Goal: Obtain resource: Download file/media

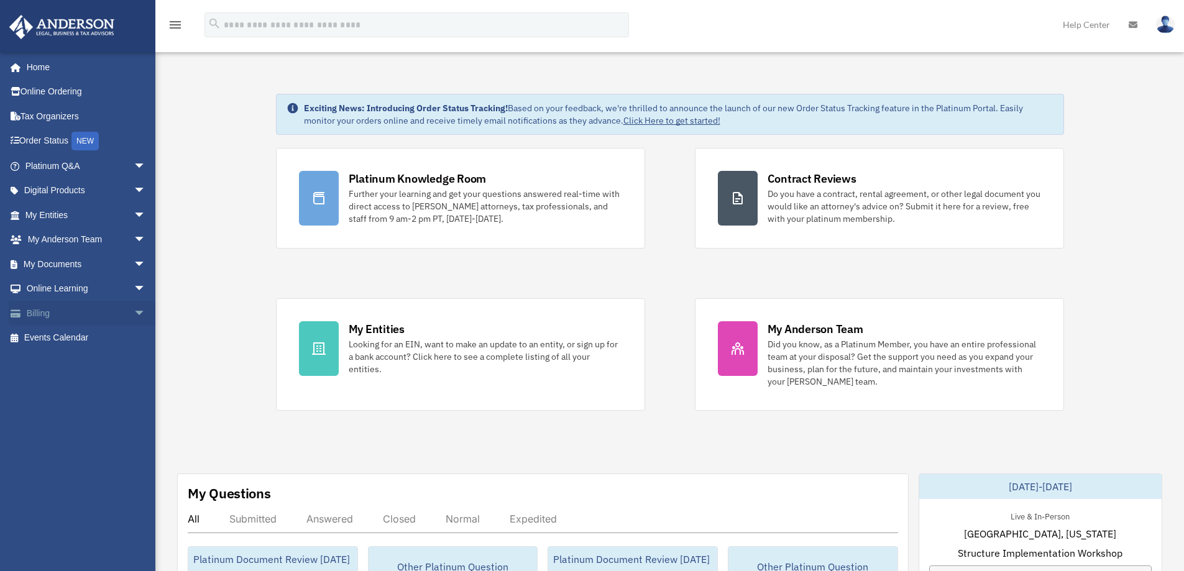
click at [45, 312] on link "Billing arrow_drop_down" at bounding box center [87, 313] width 156 height 25
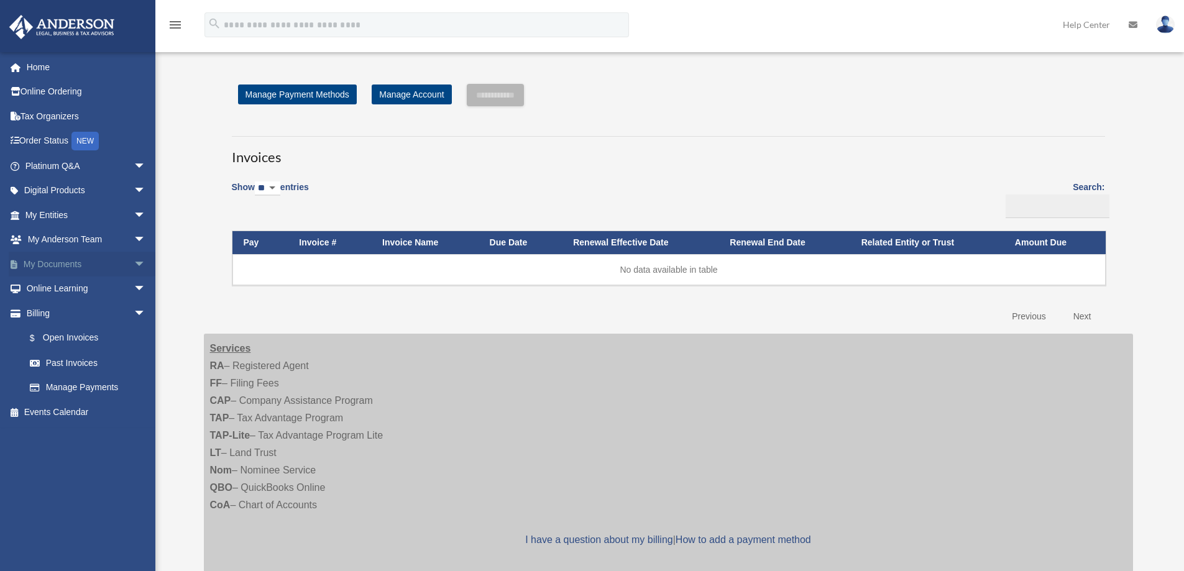
click at [52, 261] on link "My Documents arrow_drop_down" at bounding box center [87, 264] width 156 height 25
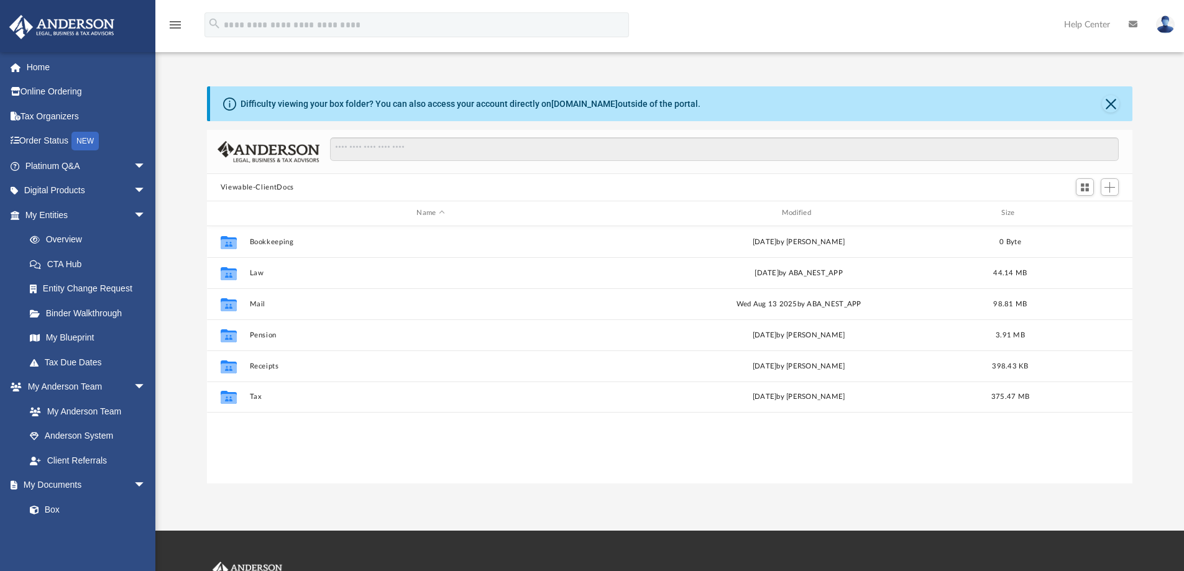
scroll to position [273, 916]
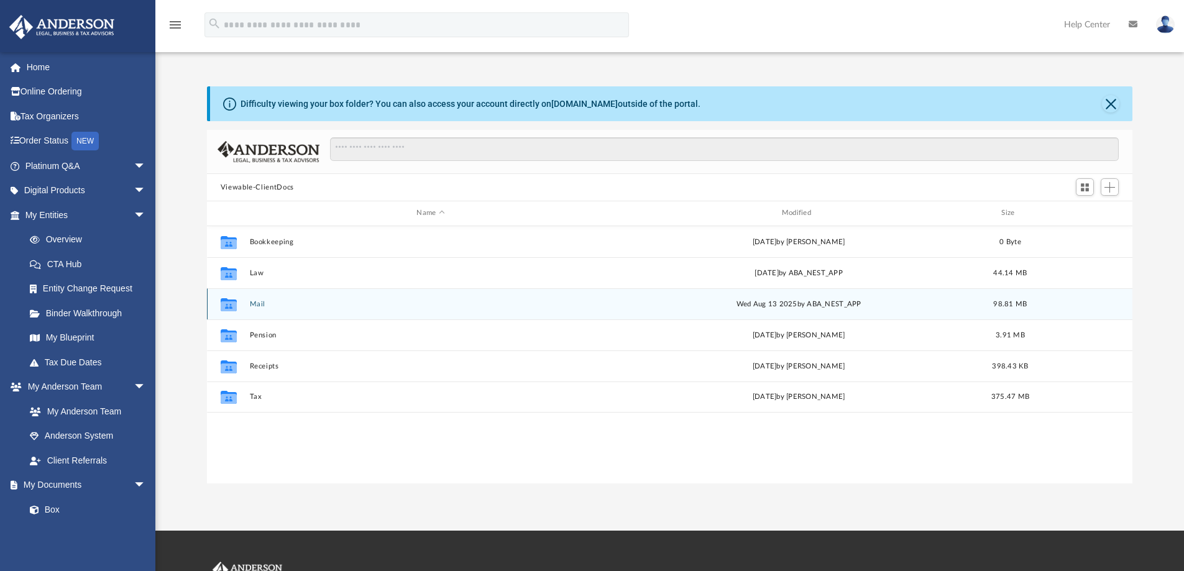
click at [260, 303] on button "Mail" at bounding box center [430, 304] width 362 height 8
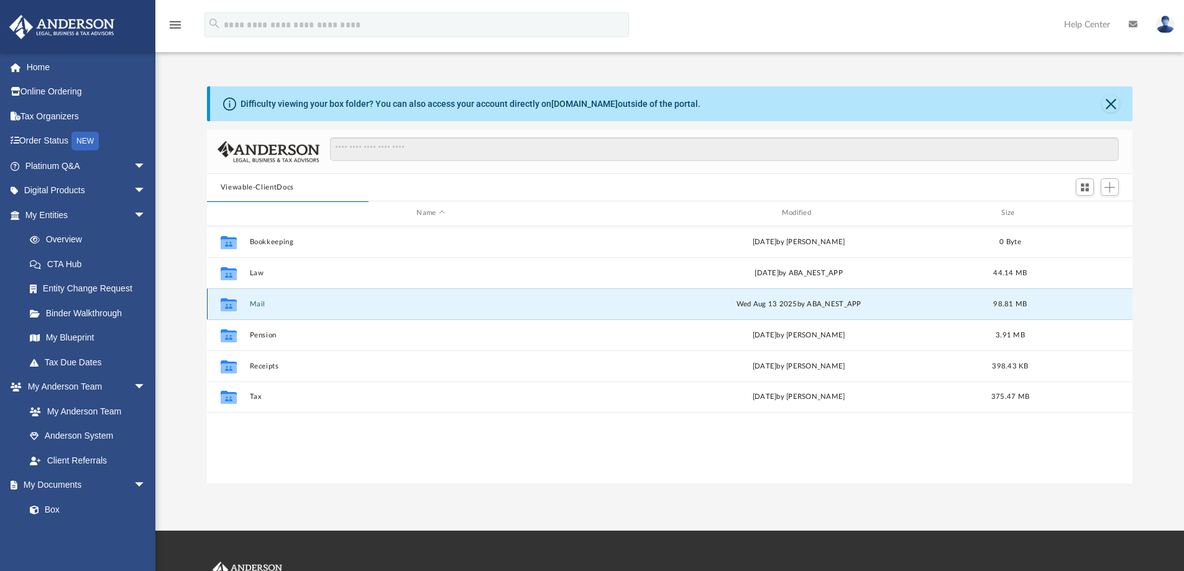
click at [259, 302] on button "Mail" at bounding box center [430, 304] width 362 height 8
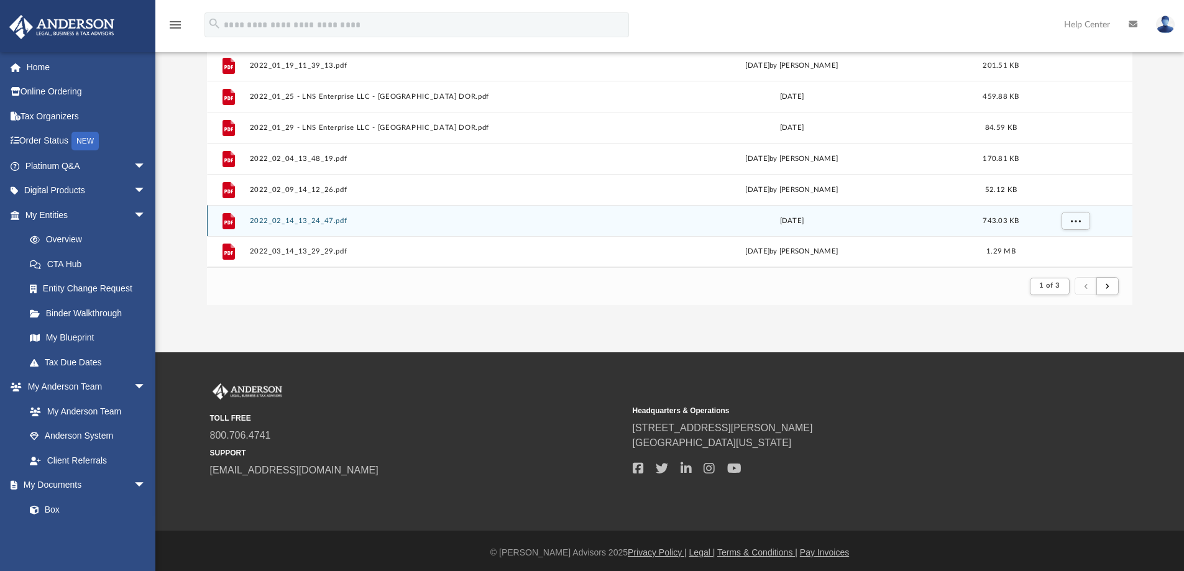
scroll to position [182, 0]
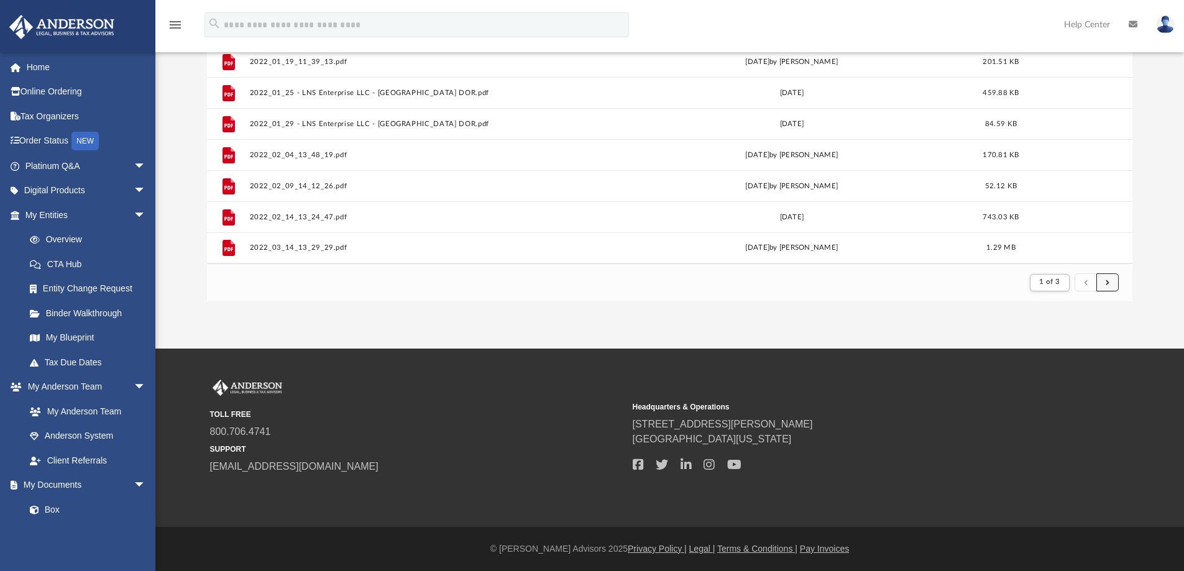
click at [1111, 280] on button "submit" at bounding box center [1107, 282] width 22 height 18
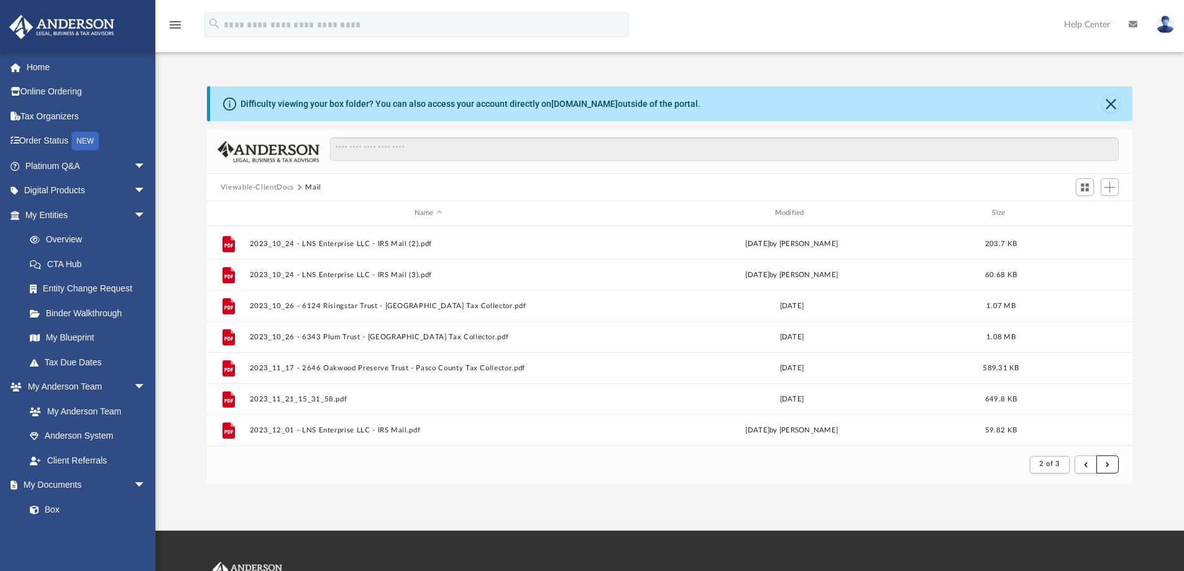
scroll to position [1334, 0]
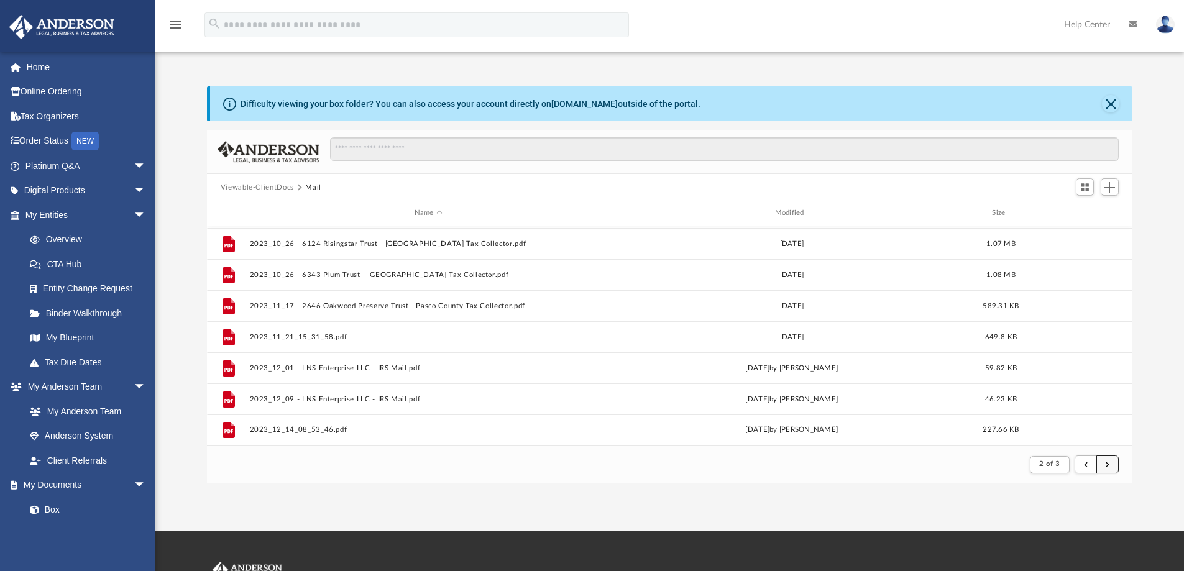
click at [1109, 464] on span "submit" at bounding box center [1108, 464] width 4 height 7
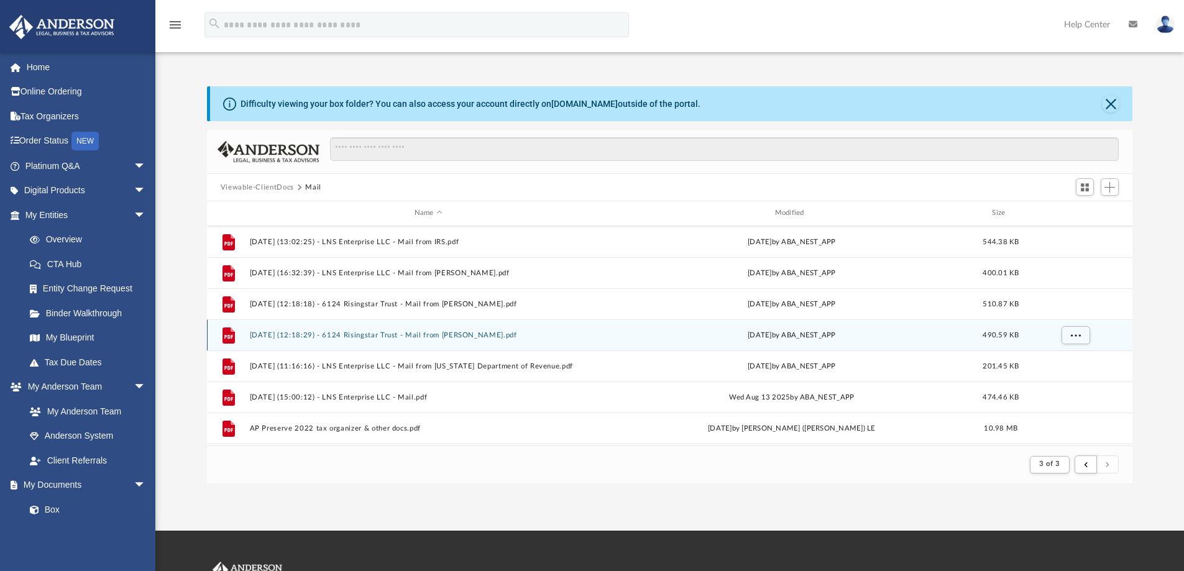
scroll to position [1057, 0]
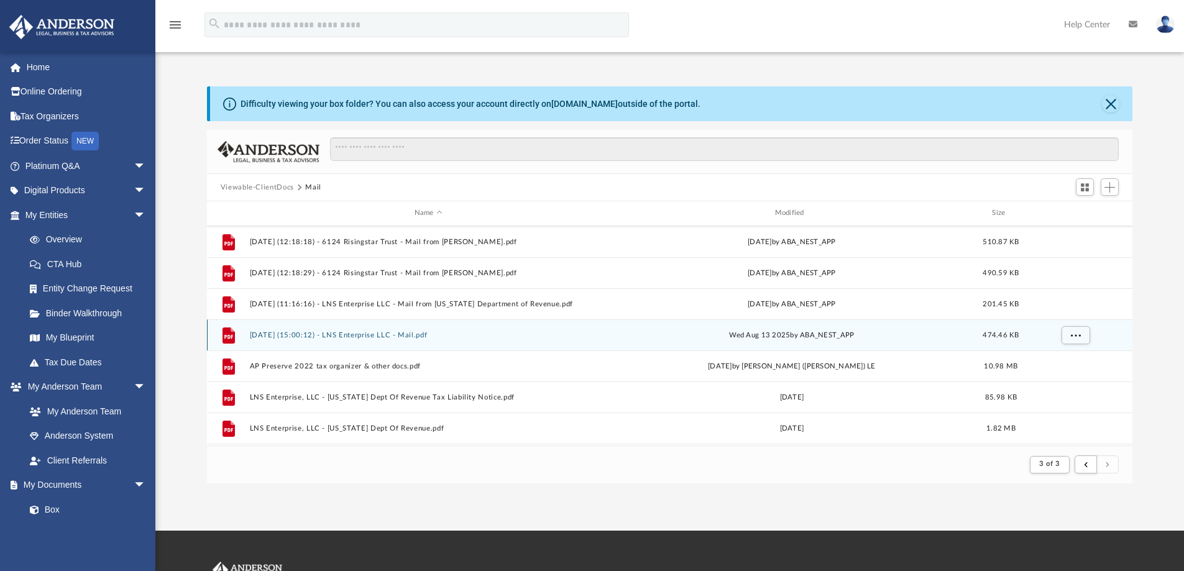
click at [372, 334] on button "[DATE] (15:00:12) - LNS Enterprise LLC - Mail.pdf" at bounding box center [428, 335] width 358 height 8
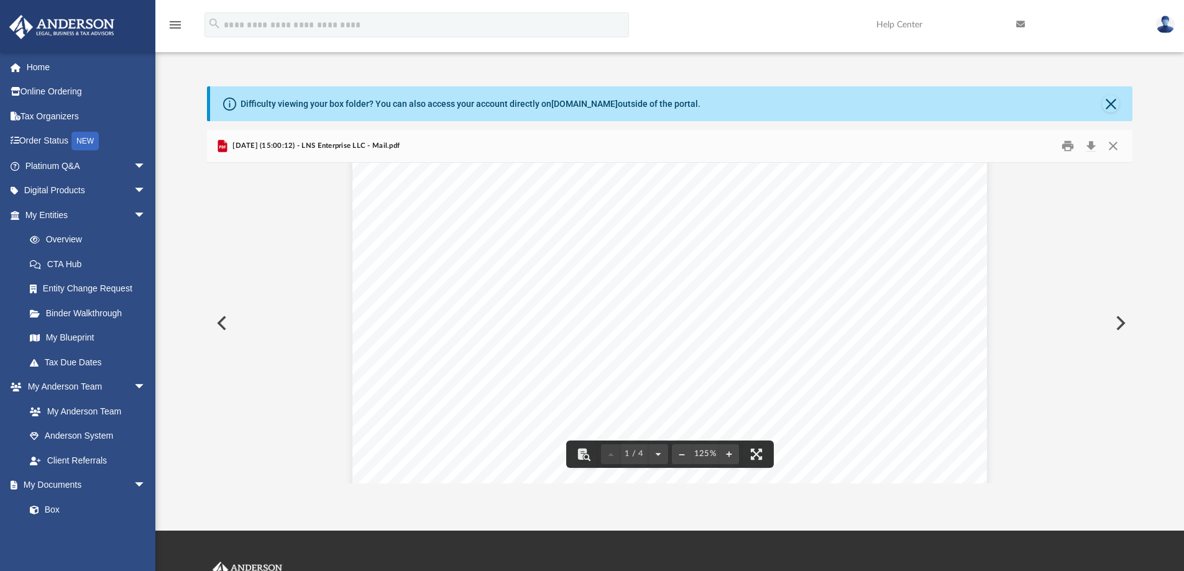
scroll to position [435, 0]
click at [1113, 143] on button "Close" at bounding box center [1113, 146] width 22 height 19
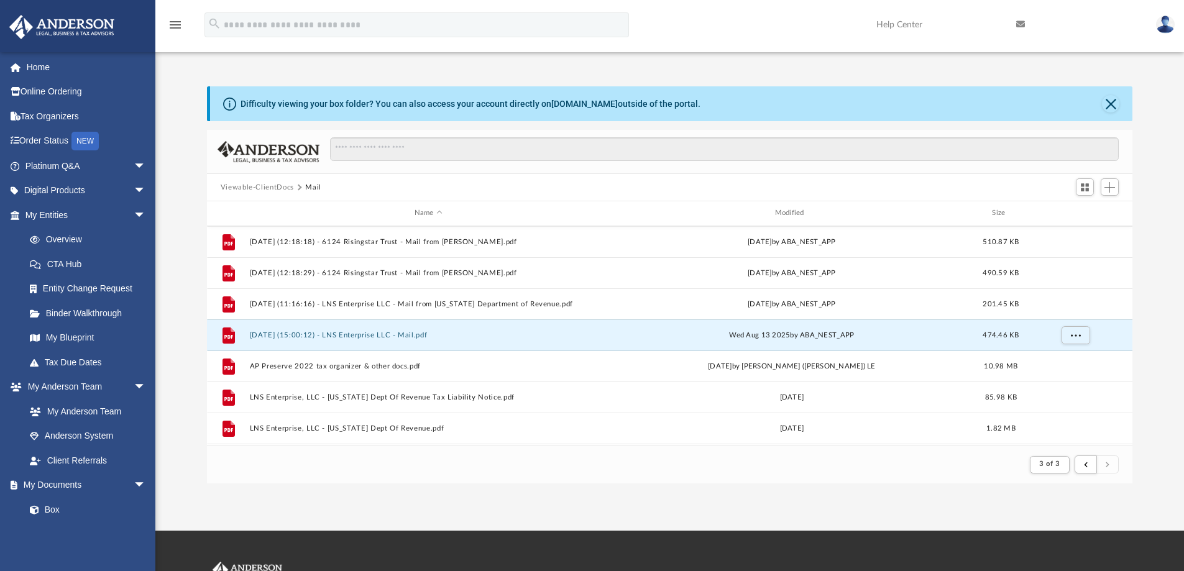
click at [1170, 24] on img at bounding box center [1165, 25] width 19 height 18
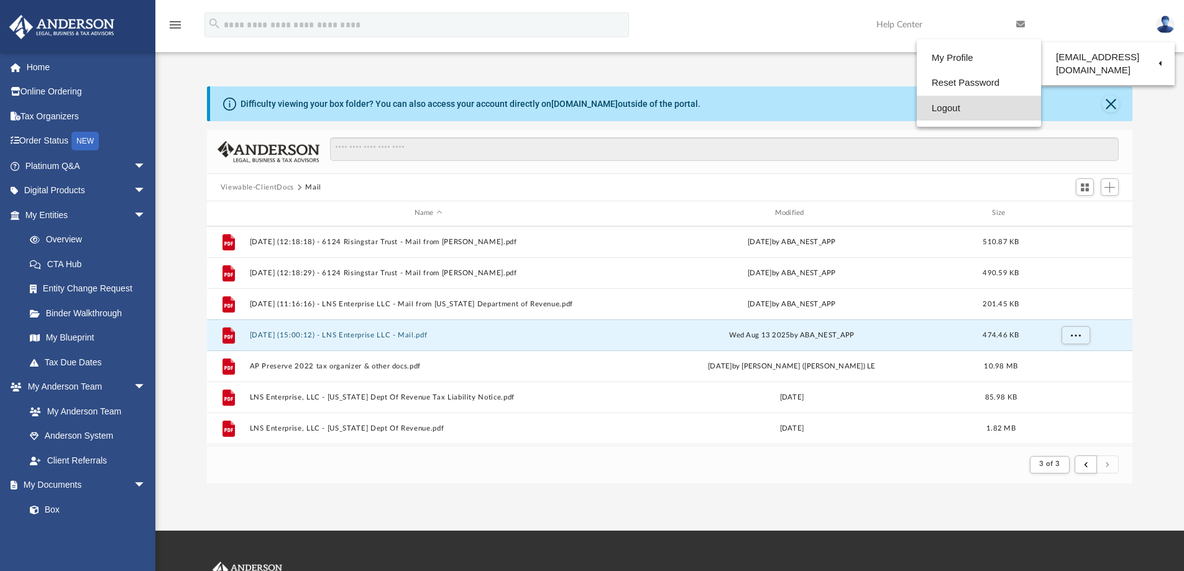
click at [945, 106] on link "Logout" at bounding box center [979, 108] width 124 height 25
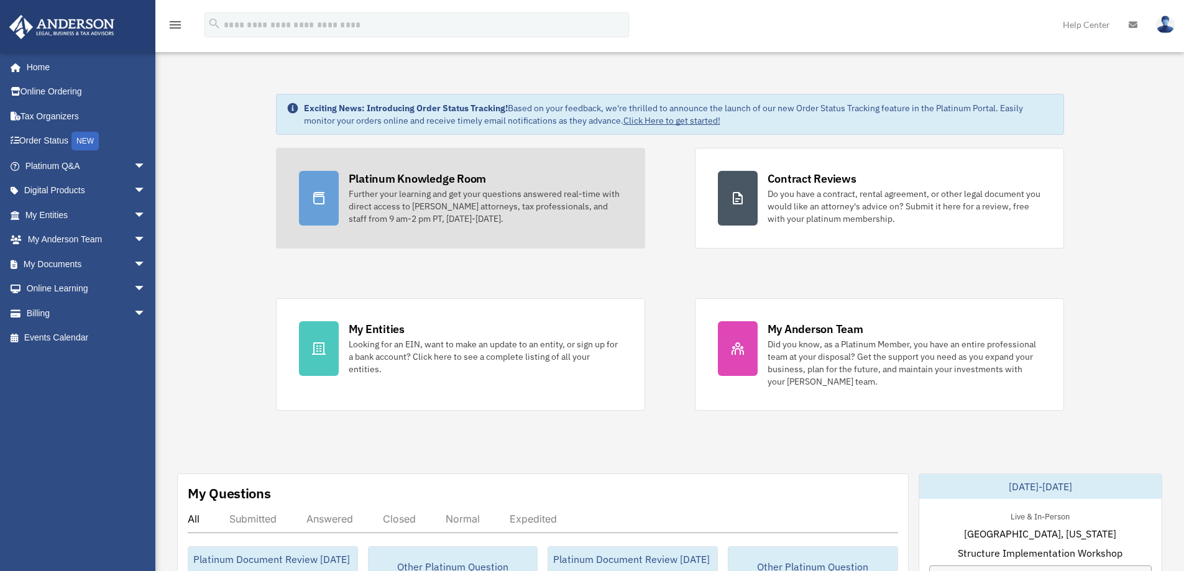
click at [385, 178] on div "Platinum Knowledge Room" at bounding box center [418, 179] width 138 height 16
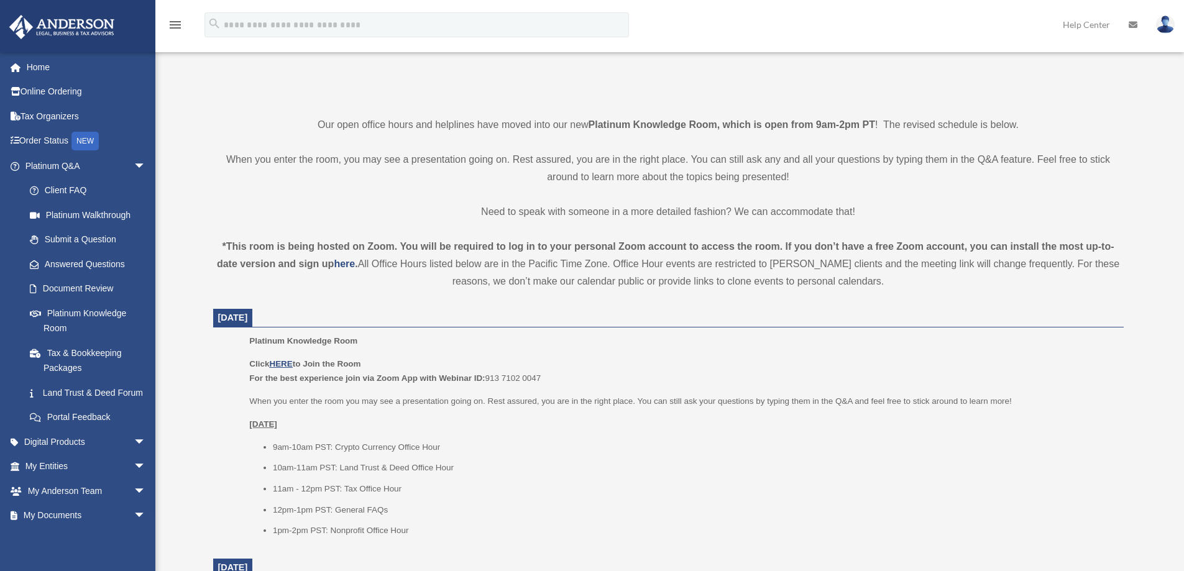
scroll to position [249, 0]
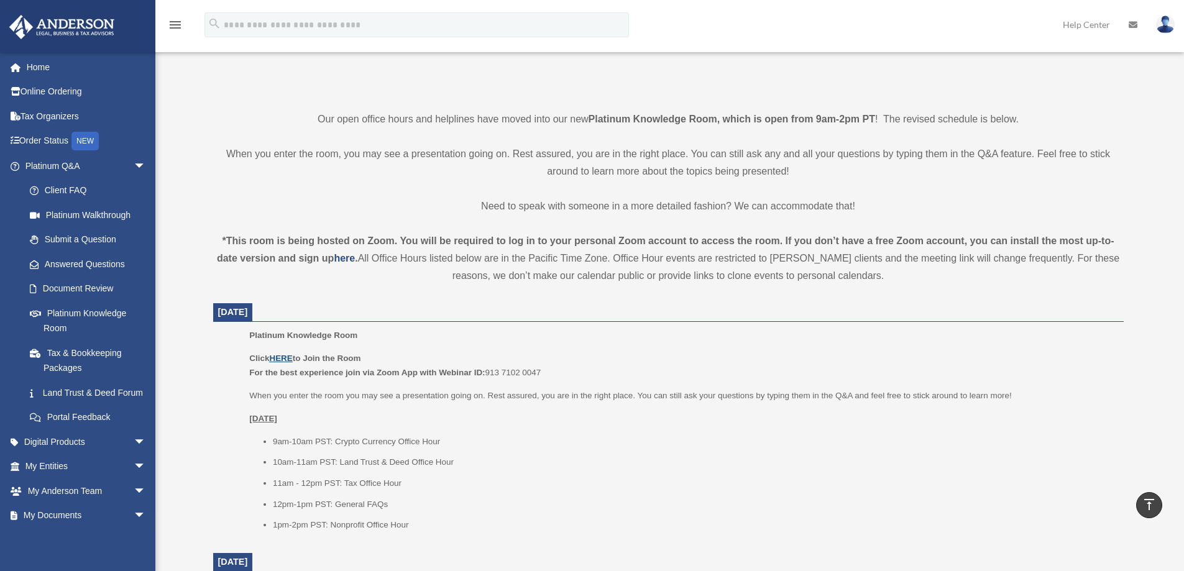
click at [279, 358] on u "HERE" at bounding box center [280, 358] width 23 height 9
